Goal: Information Seeking & Learning: Learn about a topic

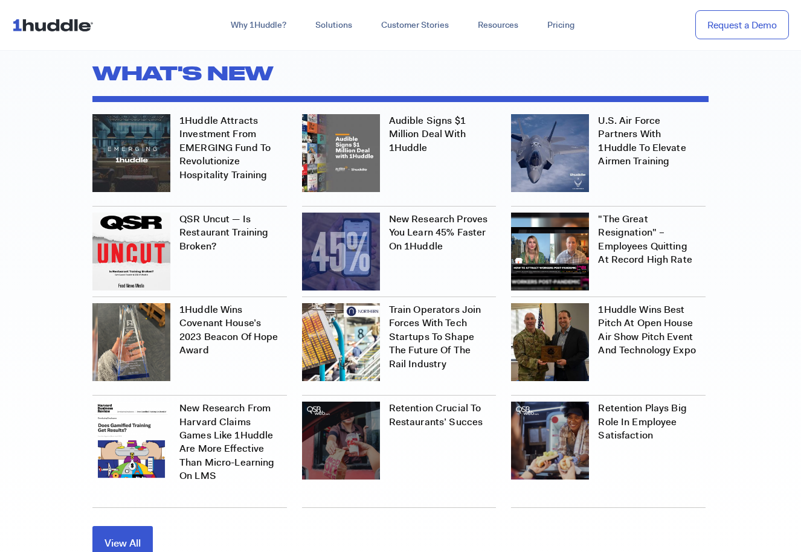
scroll to position [3753, 0]
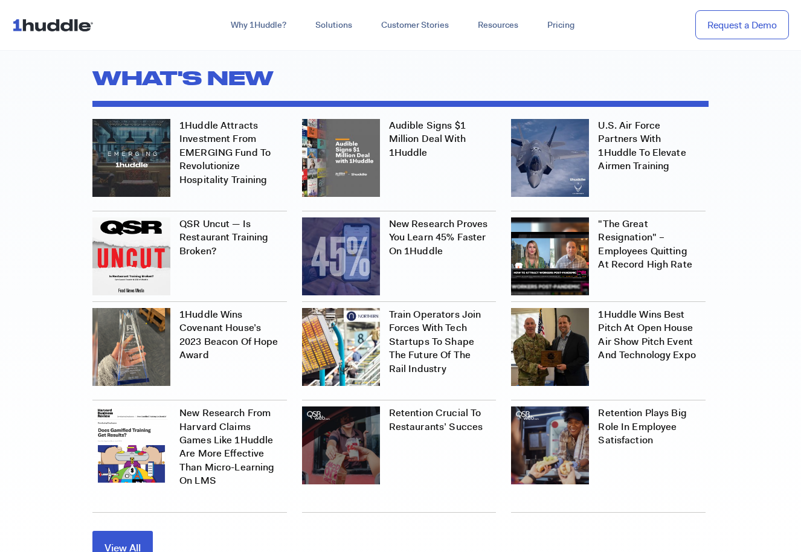
click at [417, 125] on link "Audible Signs $1 Million Deal with 1Huddle" at bounding box center [427, 139] width 77 height 40
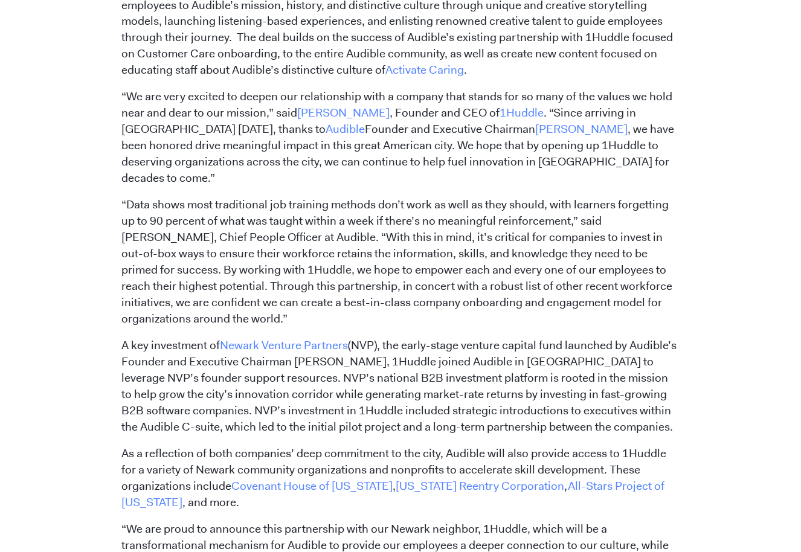
scroll to position [988, 0]
